Goal: Check status: Check status

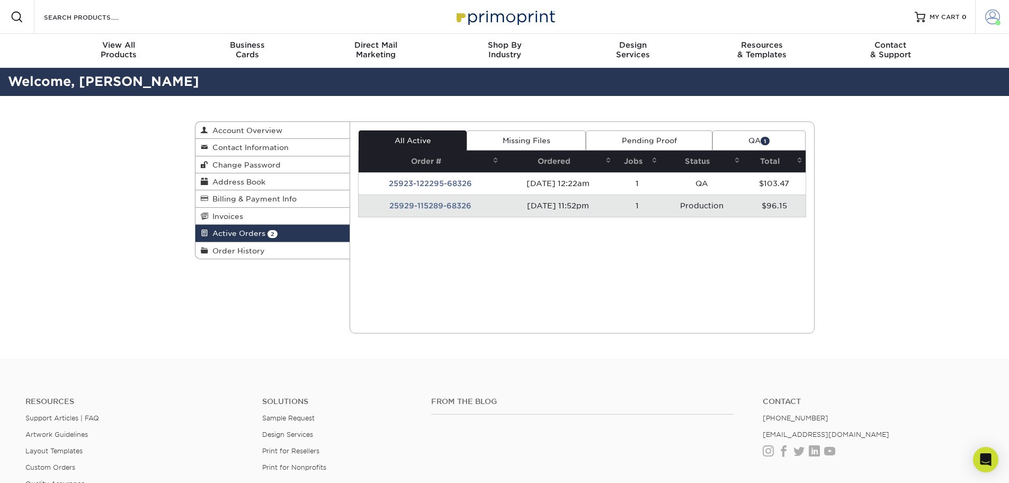
click at [996, 17] on span at bounding box center [992, 17] width 15 height 15
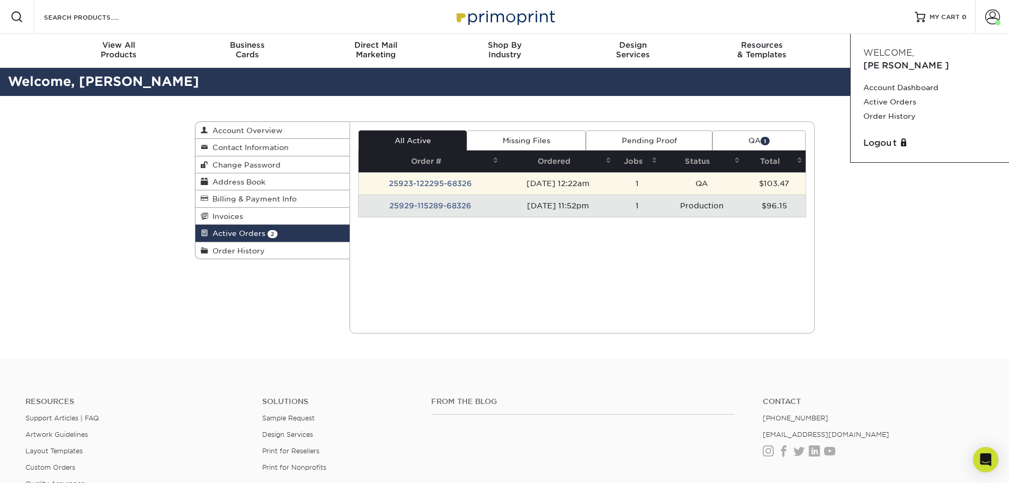
click at [414, 180] on td "25923-122295-68326" at bounding box center [430, 183] width 143 height 22
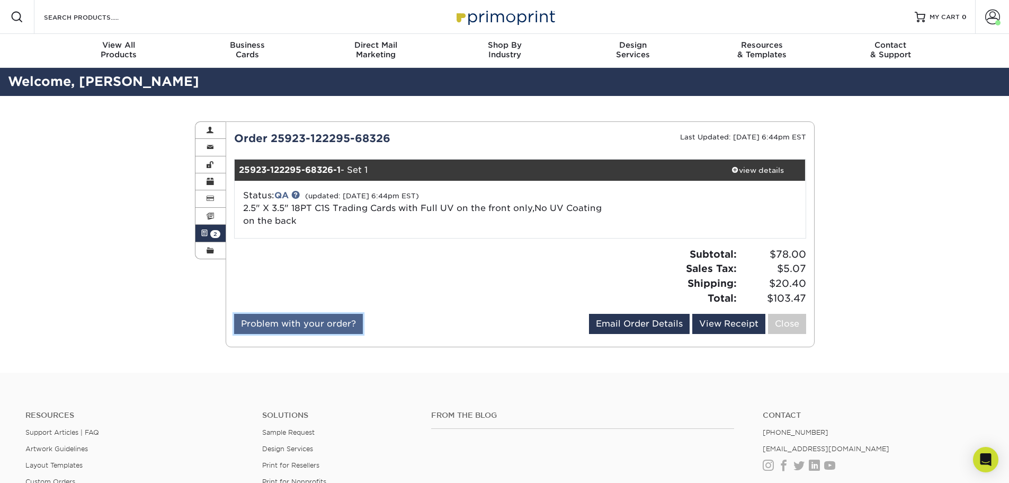
click at [322, 324] on link "Problem with your order?" at bounding box center [298, 324] width 129 height 20
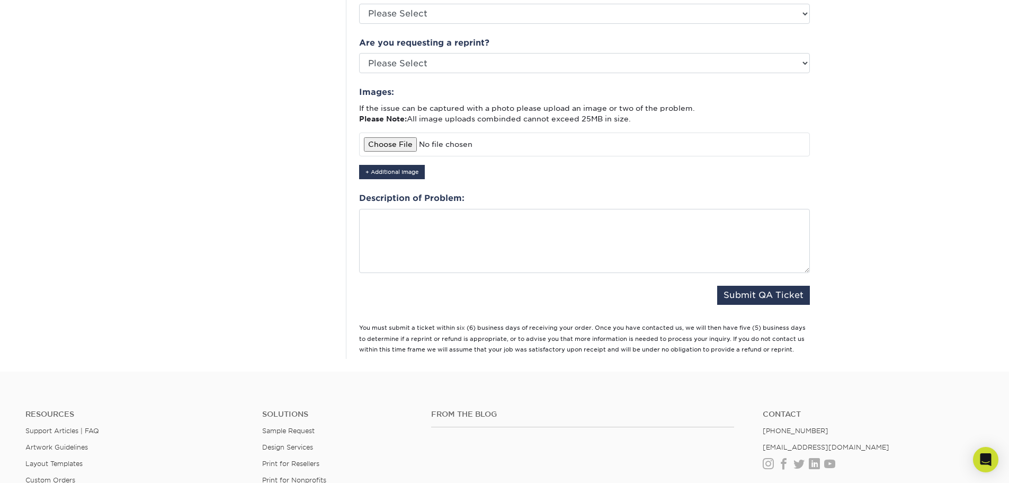
scroll to position [318, 0]
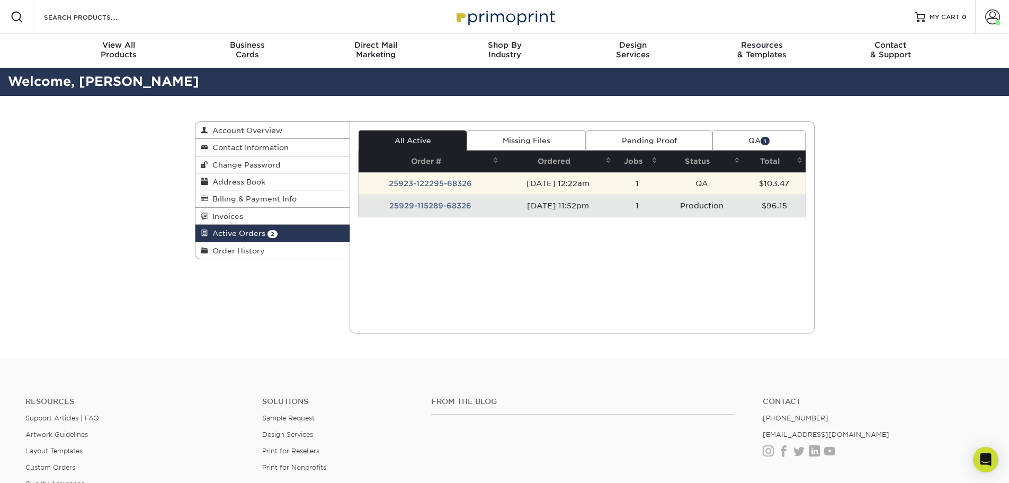
click at [443, 186] on td "25923-122295-68326" at bounding box center [430, 183] width 143 height 22
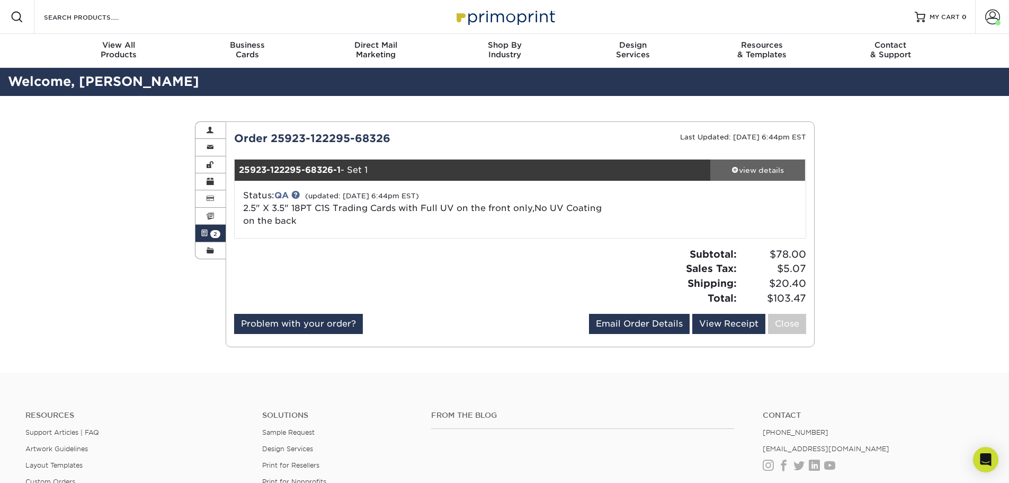
click at [755, 166] on div "view details" at bounding box center [757, 170] width 95 height 11
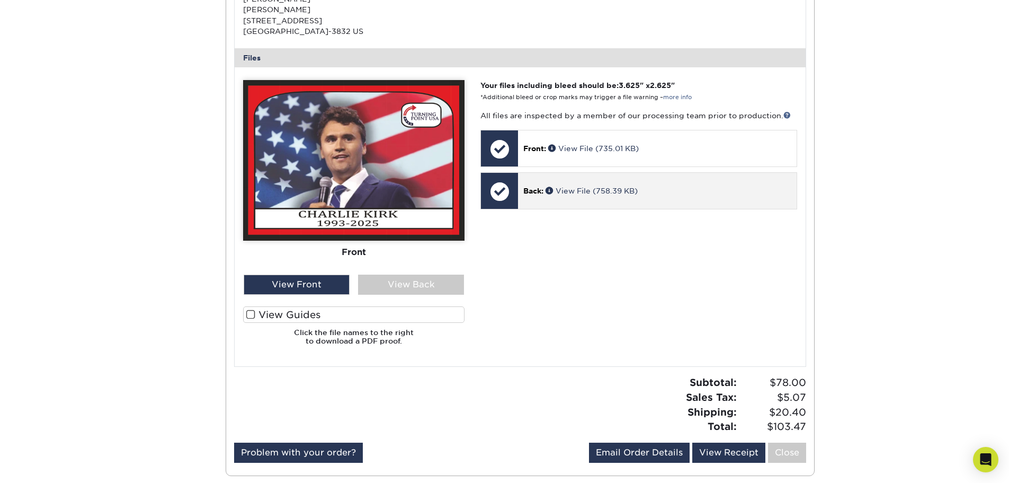
scroll to position [371, 0]
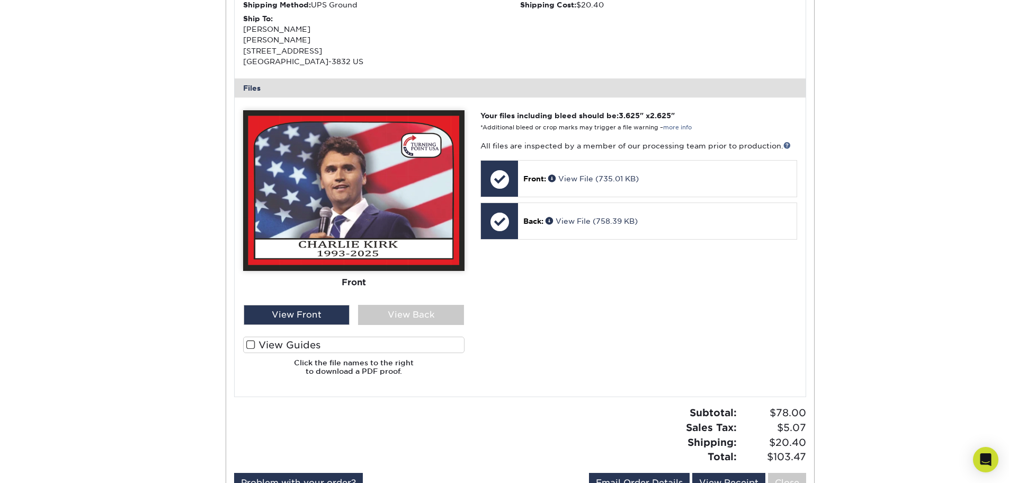
click at [318, 345] on label "View Guides" at bounding box center [353, 344] width 221 height 16
click at [0, 0] on input "View Guides" at bounding box center [0, 0] width 0 height 0
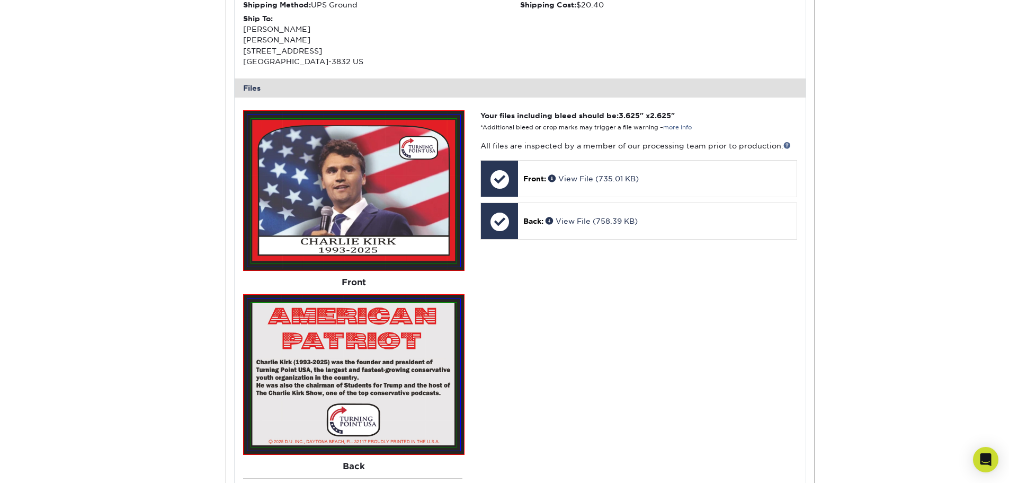
click at [616, 289] on div "Your files including bleed should be: 3.625 " x 2.625 " *Additional bleed or cr…" at bounding box center [638, 333] width 332 height 447
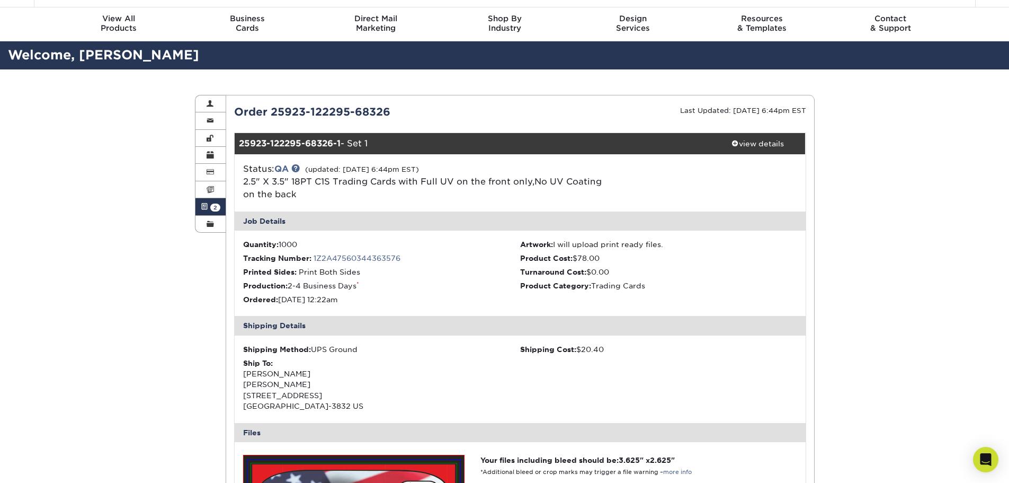
scroll to position [0, 0]
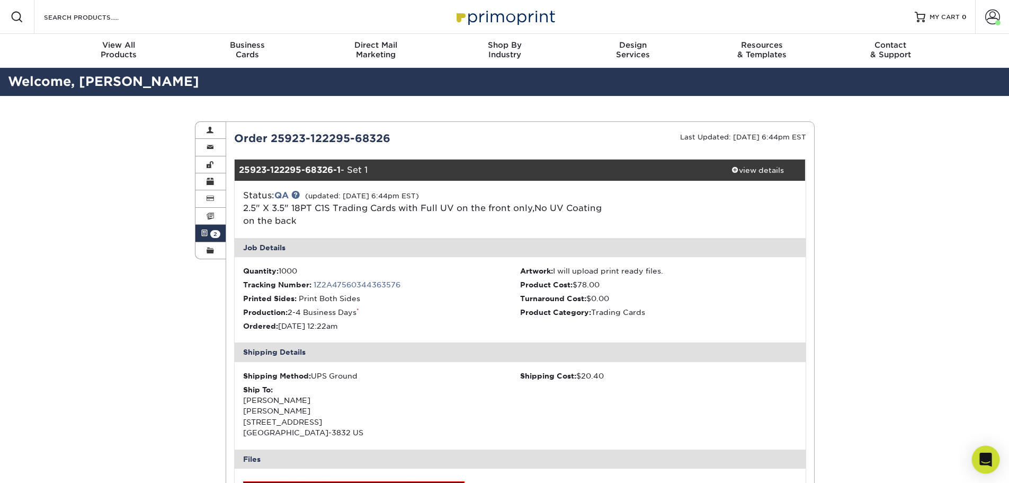
click at [981, 454] on icon "Open Intercom Messenger" at bounding box center [986, 459] width 14 height 14
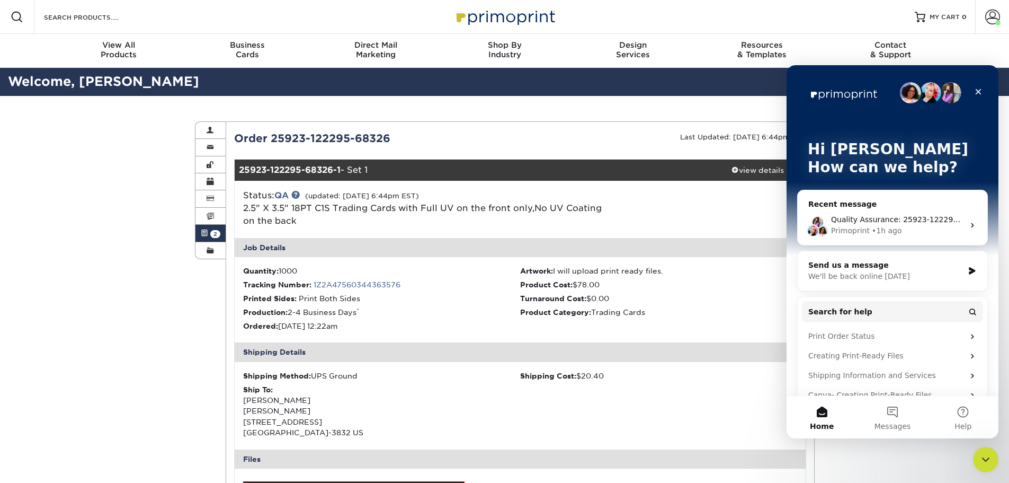
click at [980, 91] on icon "Close" at bounding box center [979, 92] width 6 height 6
